Goal: Information Seeking & Learning: Learn about a topic

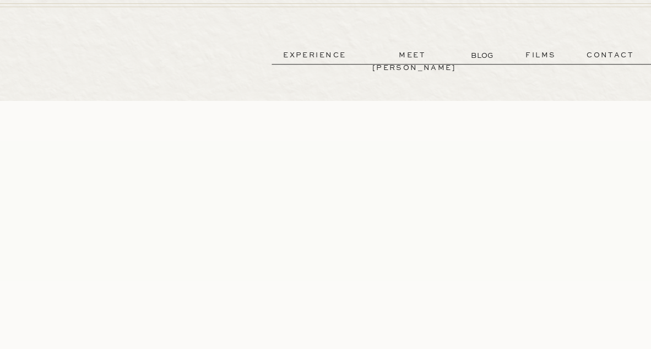
click at [546, 55] on p "films" at bounding box center [540, 56] width 53 height 13
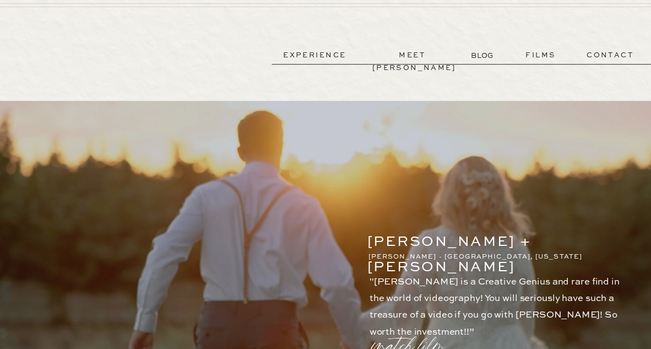
click at [329, 55] on p "experience" at bounding box center [314, 56] width 80 height 13
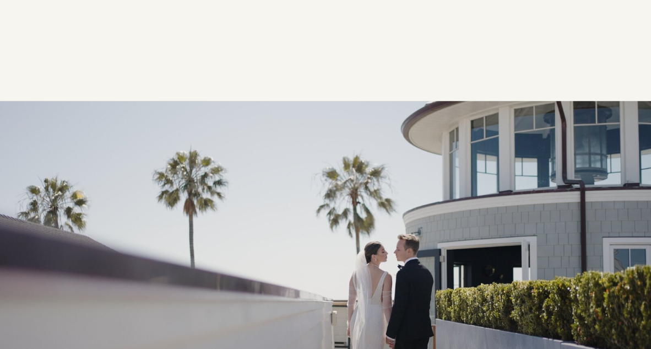
drag, startPoint x: 655, startPoint y: 18, endPoint x: 704, endPoint y: 15, distance: 49.1
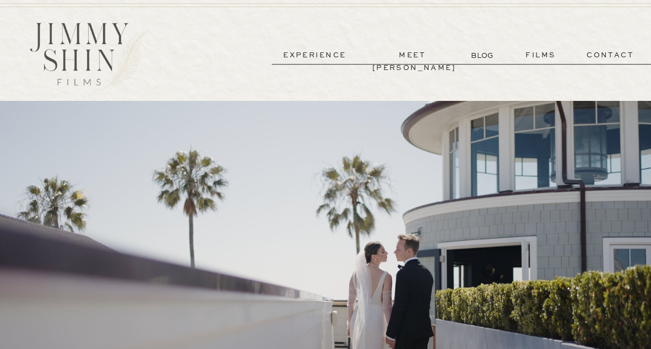
click at [537, 54] on p "films" at bounding box center [540, 56] width 53 height 13
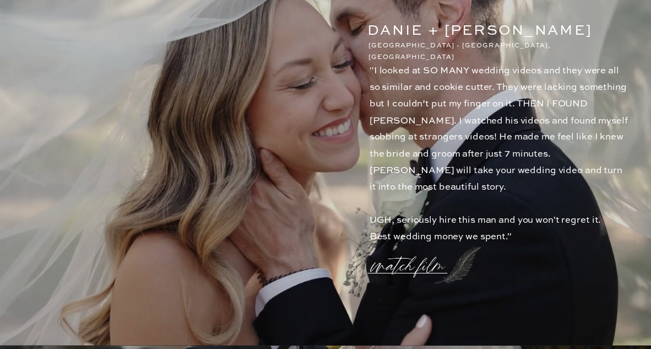
scroll to position [1118, 0]
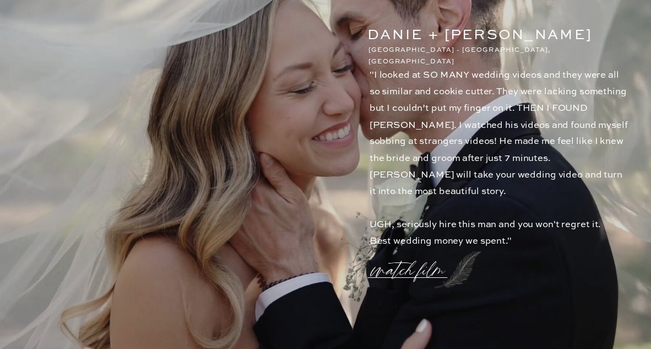
click at [410, 275] on p "watch film" at bounding box center [411, 262] width 78 height 41
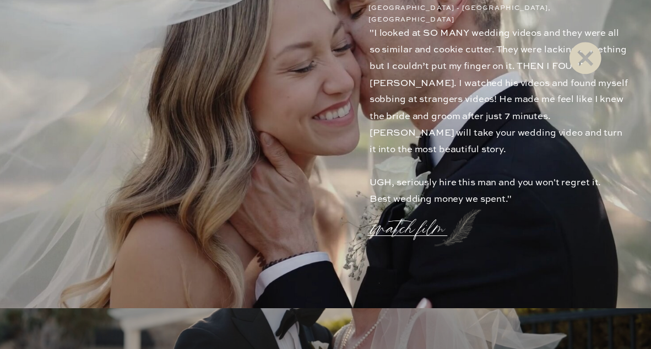
scroll to position [1164, 0]
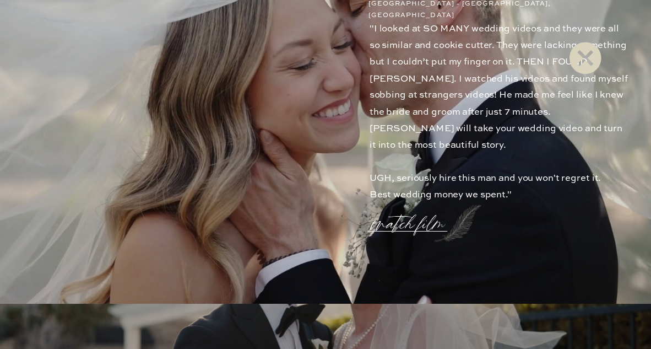
click at [577, 57] on icon at bounding box center [585, 58] width 32 height 32
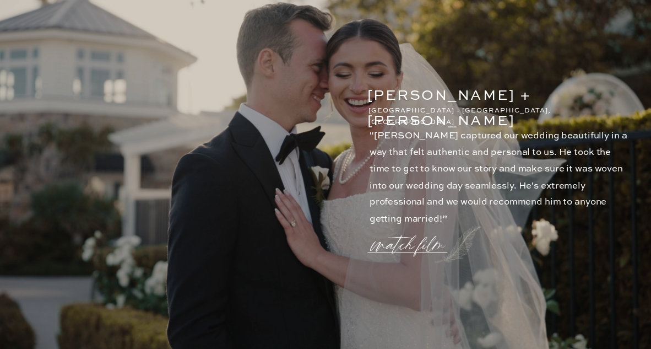
scroll to position [1517, 0]
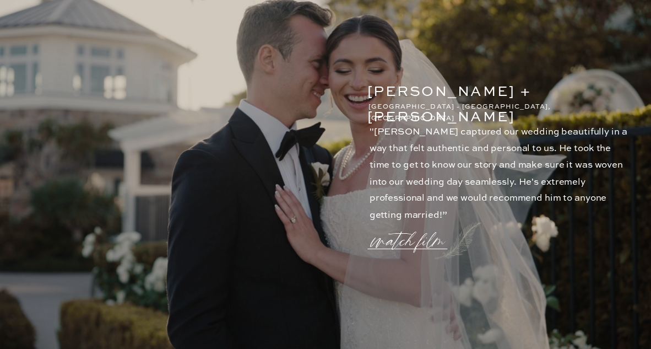
click at [416, 245] on p "watch film" at bounding box center [411, 234] width 78 height 41
click at [584, 58] on icon at bounding box center [585, 58] width 39 height 44
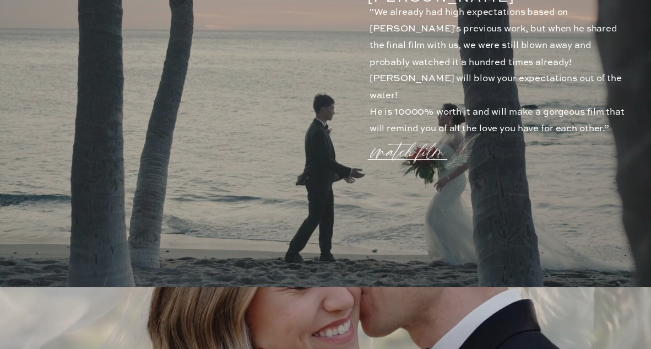
scroll to position [0, 0]
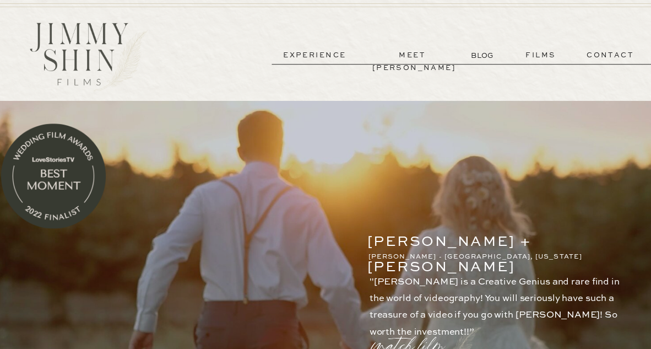
click at [612, 55] on p "contact" at bounding box center [610, 56] width 78 height 13
